Goal: Task Accomplishment & Management: Manage account settings

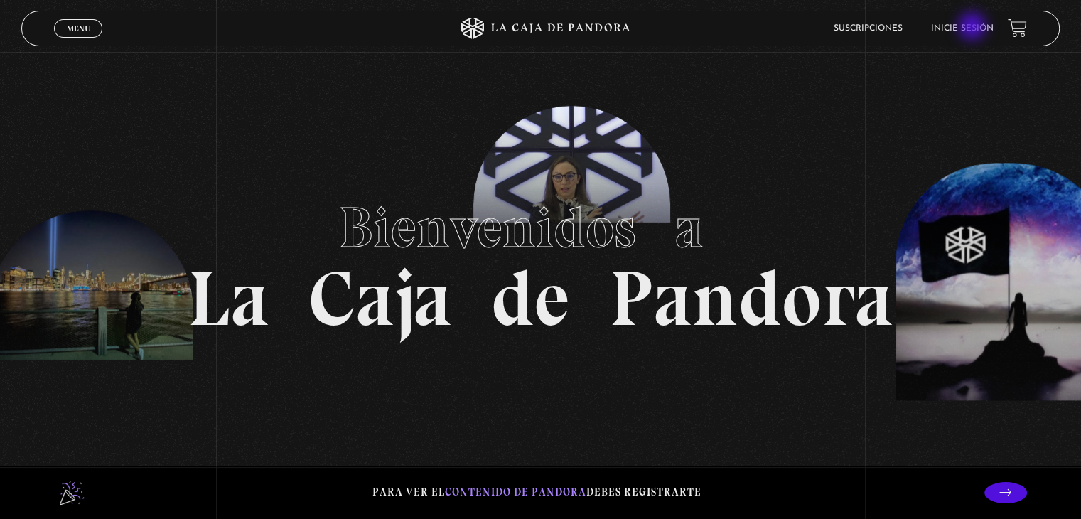
click at [973, 28] on link "Inicie sesión" at bounding box center [962, 28] width 63 height 9
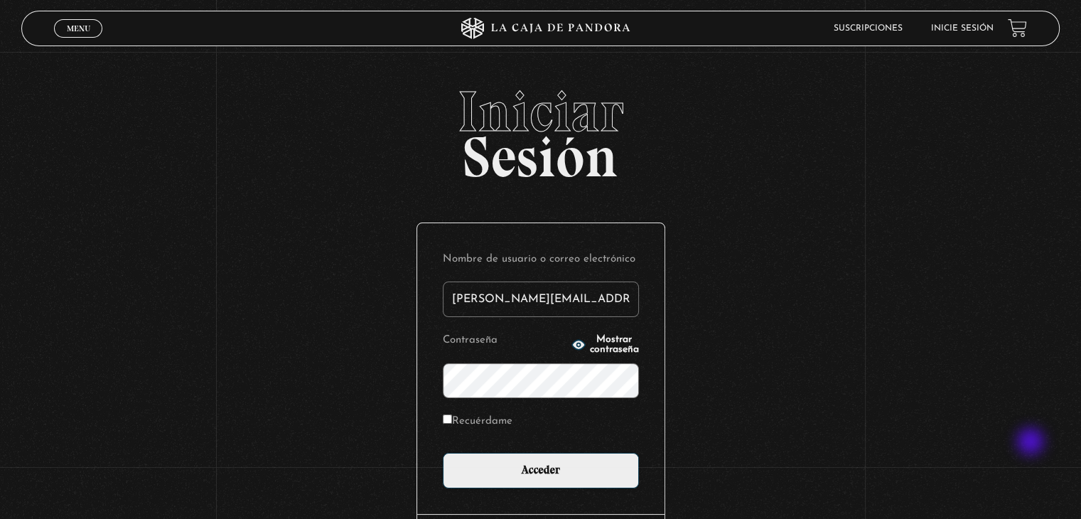
type input "[PERSON_NAME][EMAIL_ADDRESS][PERSON_NAME][DOMAIN_NAME]"
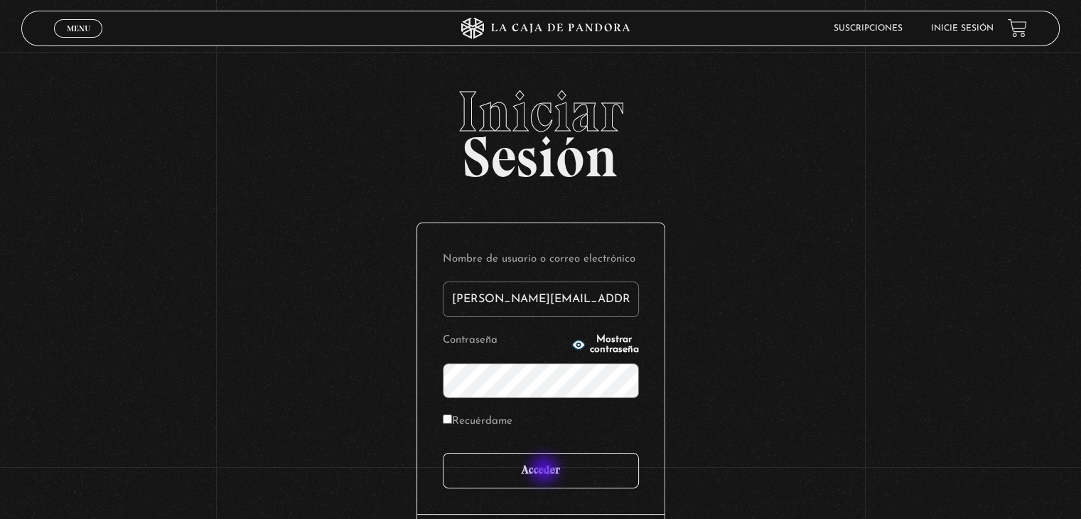
click at [546, 470] on input "Acceder" at bounding box center [541, 471] width 196 height 36
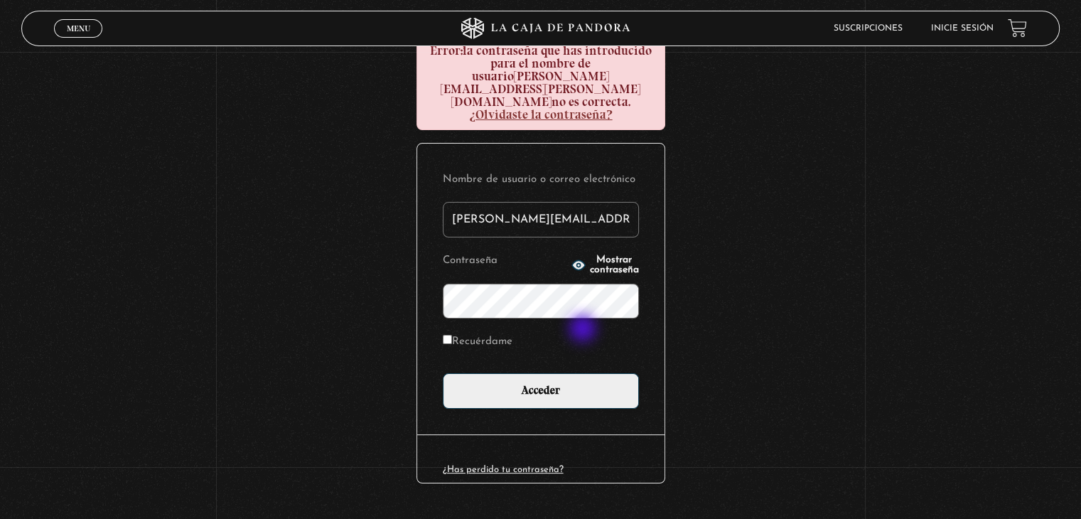
scroll to position [192, 0]
